Goal: Navigation & Orientation: Find specific page/section

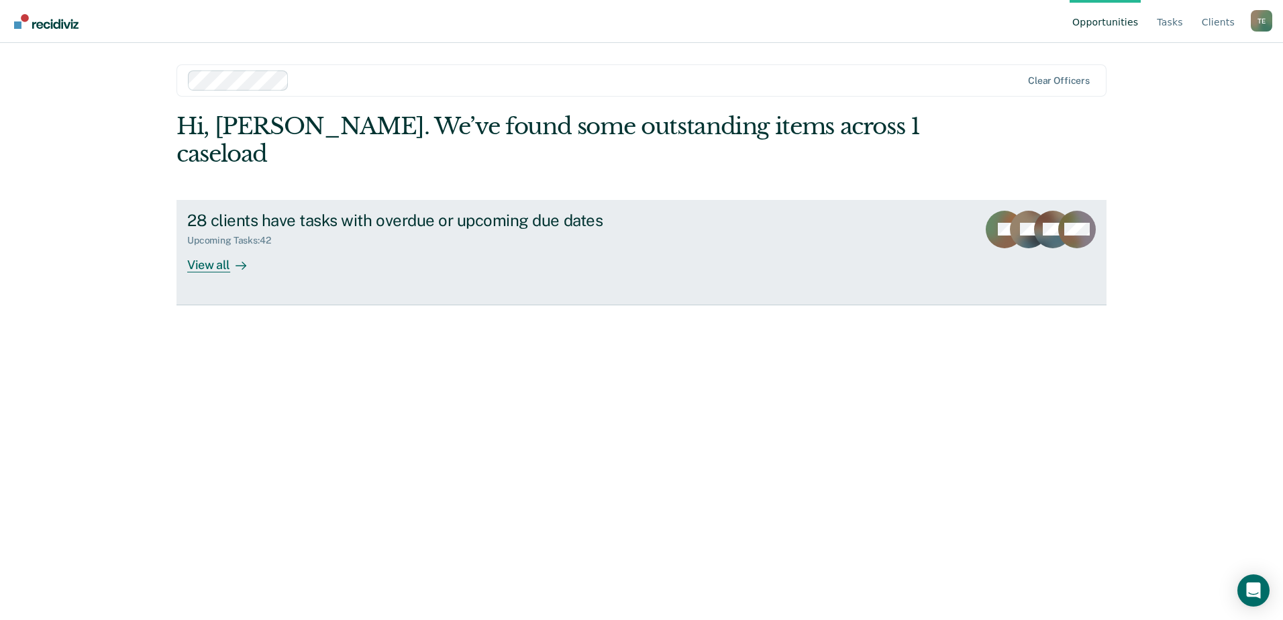
click at [214, 246] on div "View all" at bounding box center [224, 259] width 75 height 26
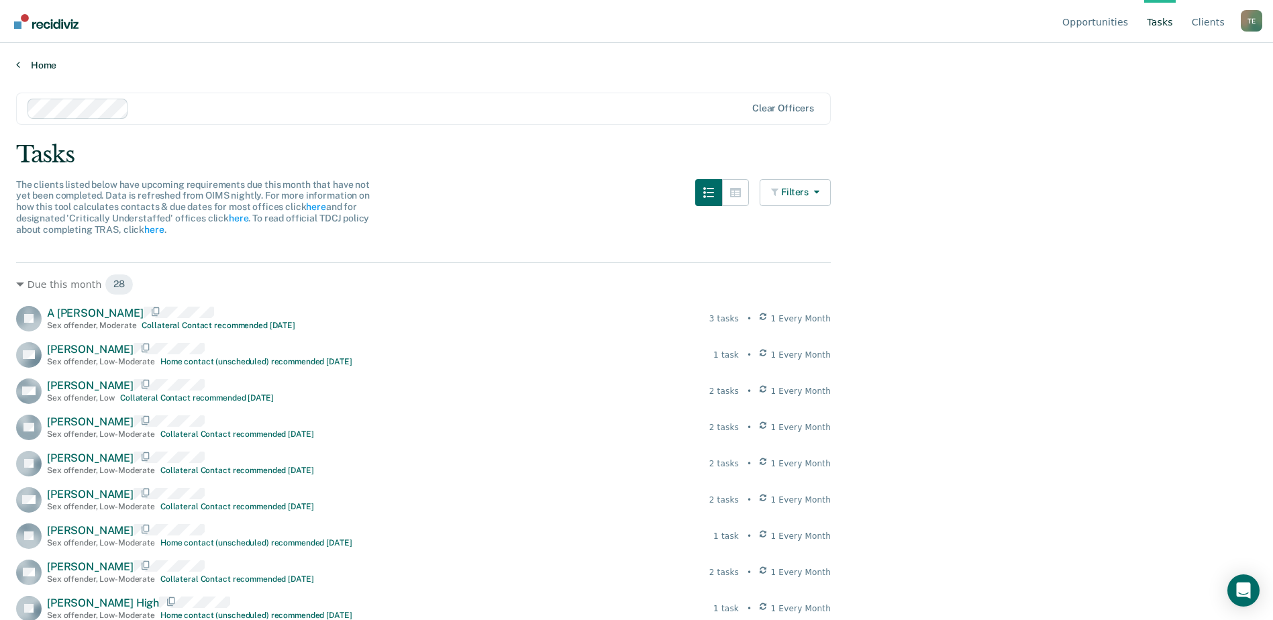
click at [40, 63] on link "Home" at bounding box center [636, 65] width 1241 height 12
